Goal: Download file/media

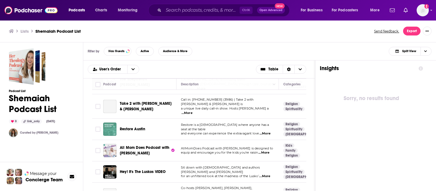
scroll to position [719, 0]
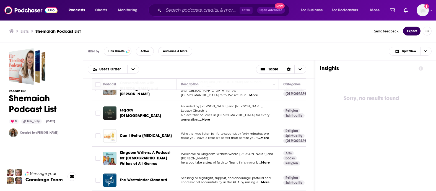
click at [410, 33] on button "Export" at bounding box center [411, 31] width 17 height 9
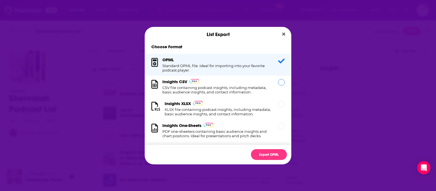
click at [245, 86] on div "Insights CSV CSV file containing podcast insights, including metadata, basic au…" at bounding box center [216, 86] width 109 height 15
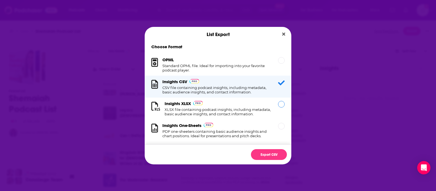
click at [239, 111] on h1 "XLSX file containing podcast insights, including metadata, basic audience insig…" at bounding box center [218, 111] width 107 height 9
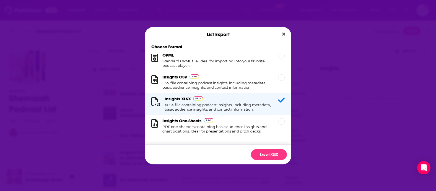
scroll to position [10, 0]
click at [260, 152] on button "Export XLSX" at bounding box center [269, 154] width 36 height 11
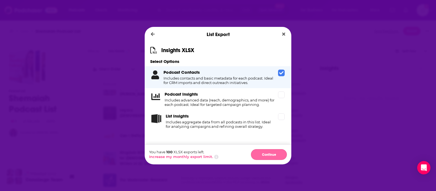
click at [264, 152] on button "Continue" at bounding box center [269, 154] width 36 height 11
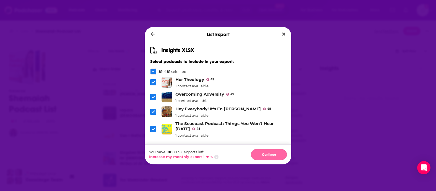
click at [267, 152] on button "Continue" at bounding box center [269, 154] width 36 height 11
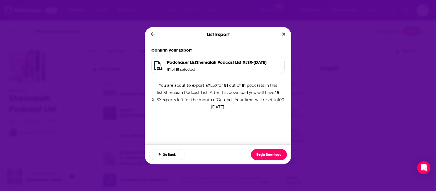
click at [267, 152] on button "Begin Download" at bounding box center [269, 154] width 36 height 11
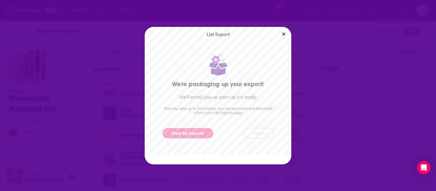
click at [267, 134] on button "Close" at bounding box center [259, 133] width 30 height 10
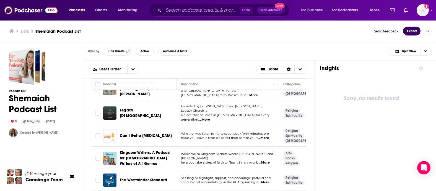
click at [415, 32] on button "Export" at bounding box center [411, 31] width 17 height 9
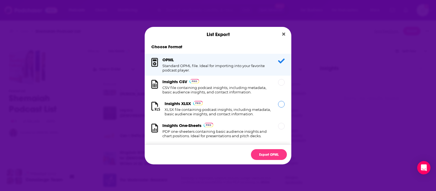
click at [241, 111] on h1 "XLSX file containing podcast insights, including metadata, basic audience insig…" at bounding box center [218, 111] width 107 height 9
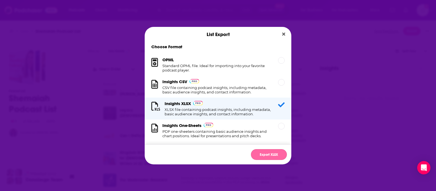
click at [264, 154] on button "Export XLSX" at bounding box center [269, 154] width 36 height 11
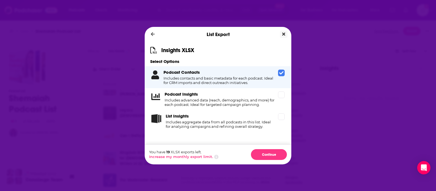
click at [283, 35] on icon "Close" at bounding box center [283, 33] width 3 height 3
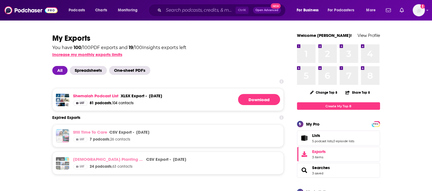
click at [112, 56] on button "Increase my monthly exports limits" at bounding box center [87, 54] width 70 height 5
